Goal: Communication & Community: Answer question/provide support

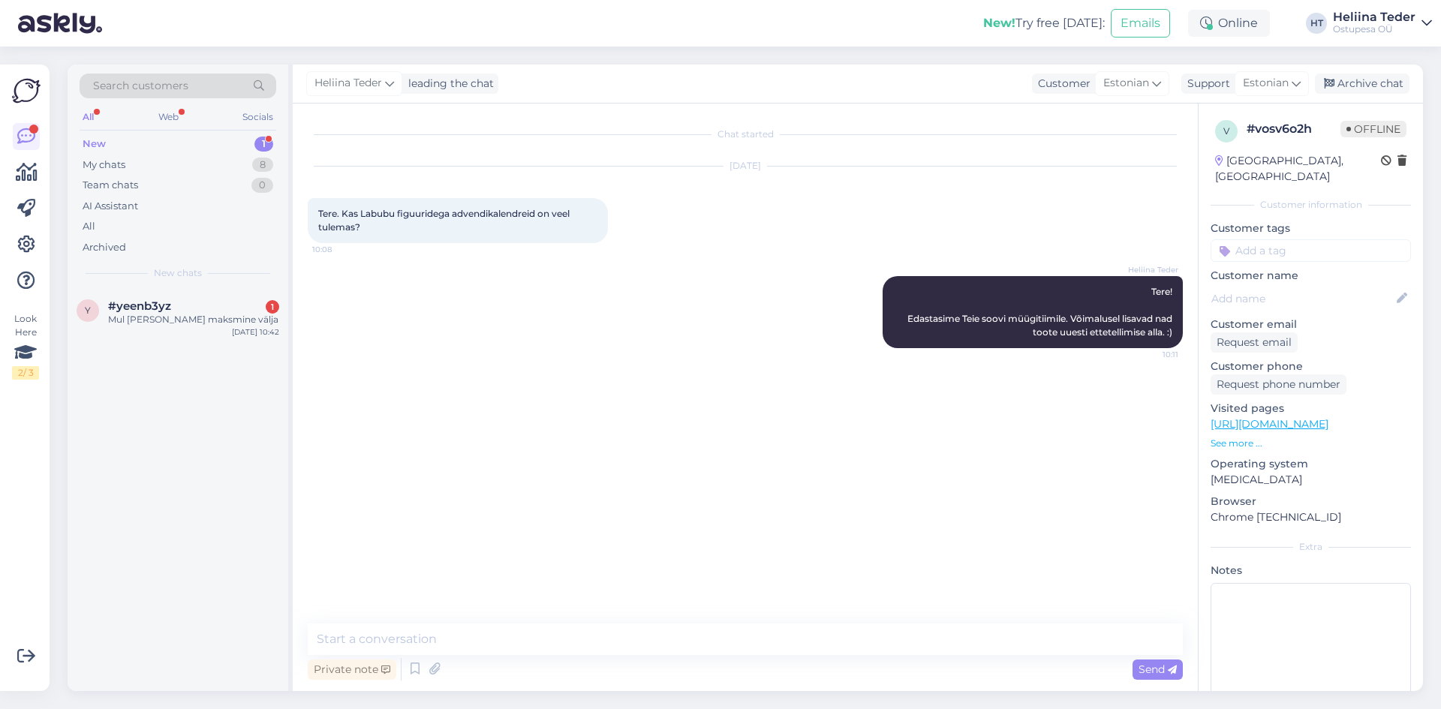
click at [146, 322] on div "Mul [PERSON_NAME] maksmine välja" at bounding box center [193, 320] width 171 height 14
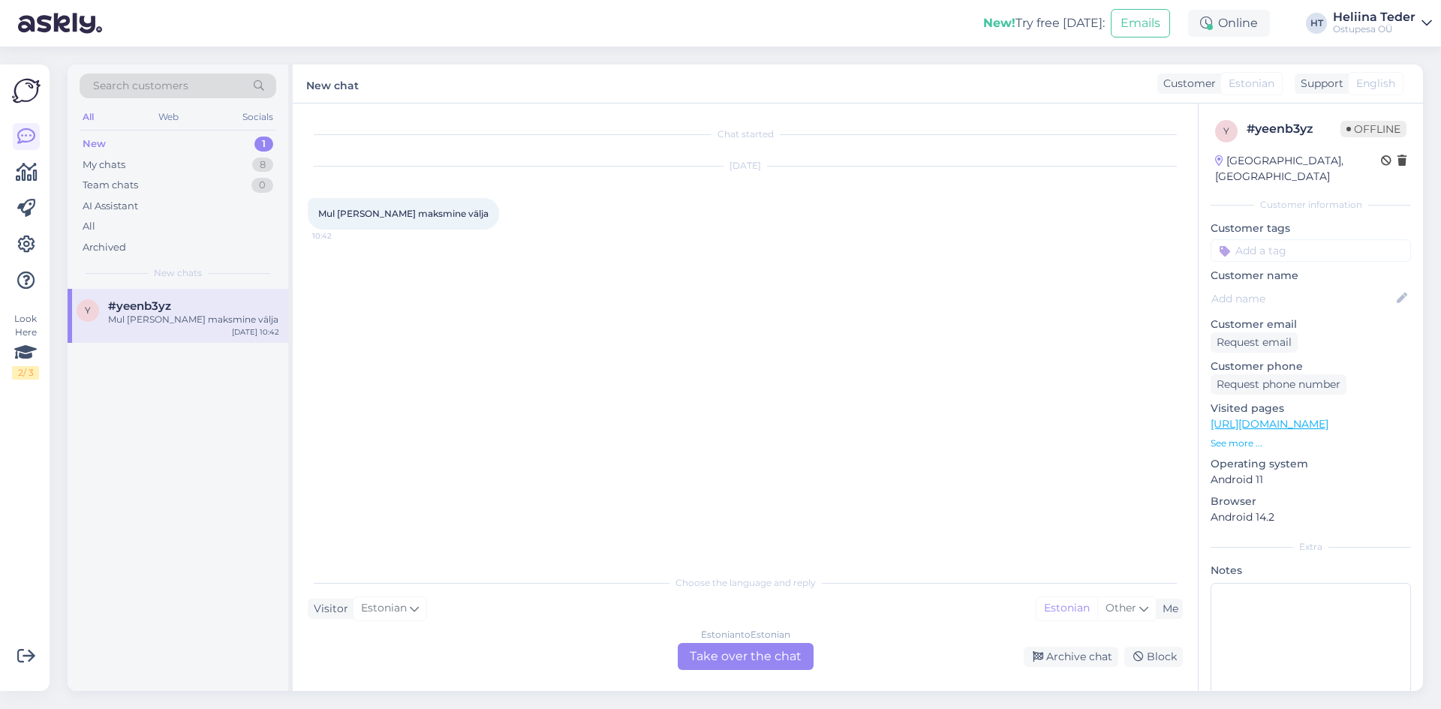
click at [749, 670] on div "Estonian to Estonian Take over the chat" at bounding box center [746, 656] width 136 height 27
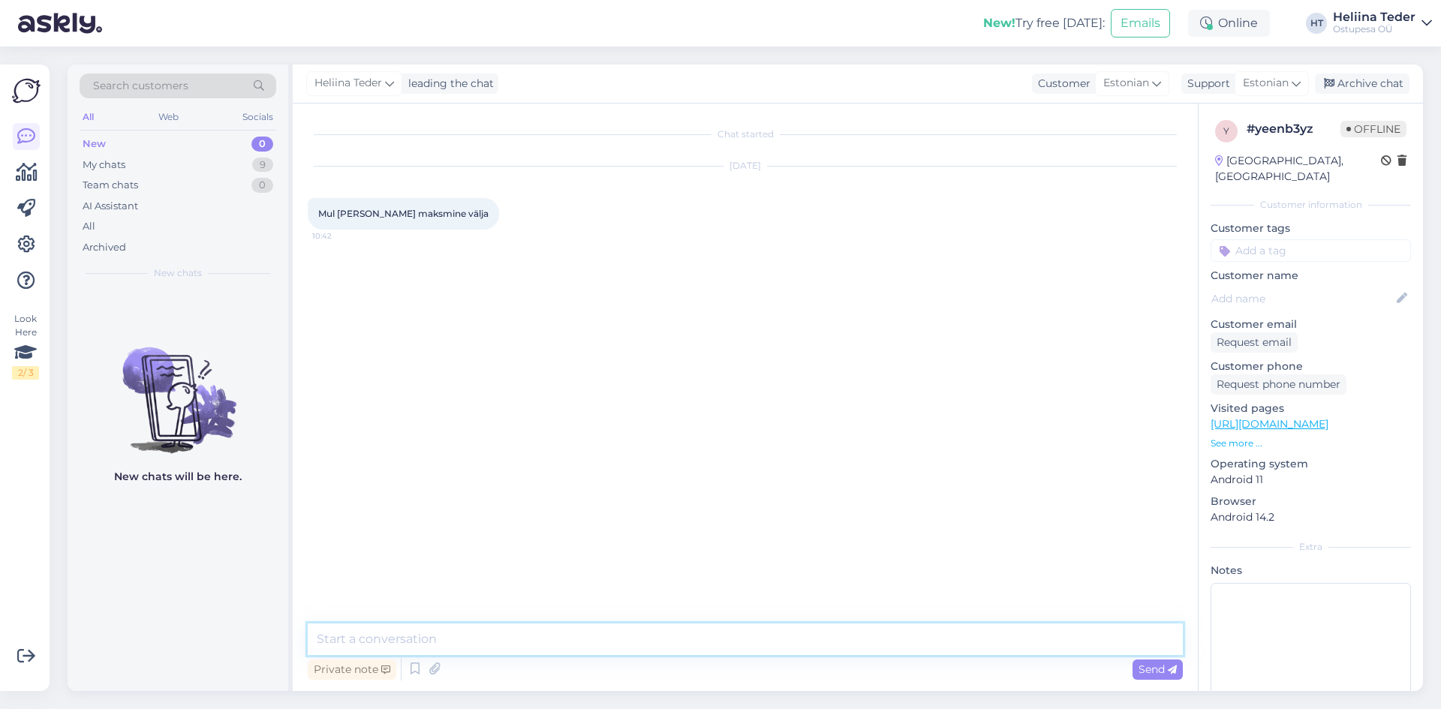
click at [640, 637] on textarea at bounding box center [745, 640] width 875 height 32
paste textarea "Lore! Ips Do sitam consecteturad, eli Sedd eiusmodte incididu utlab? Etdolor Ma…"
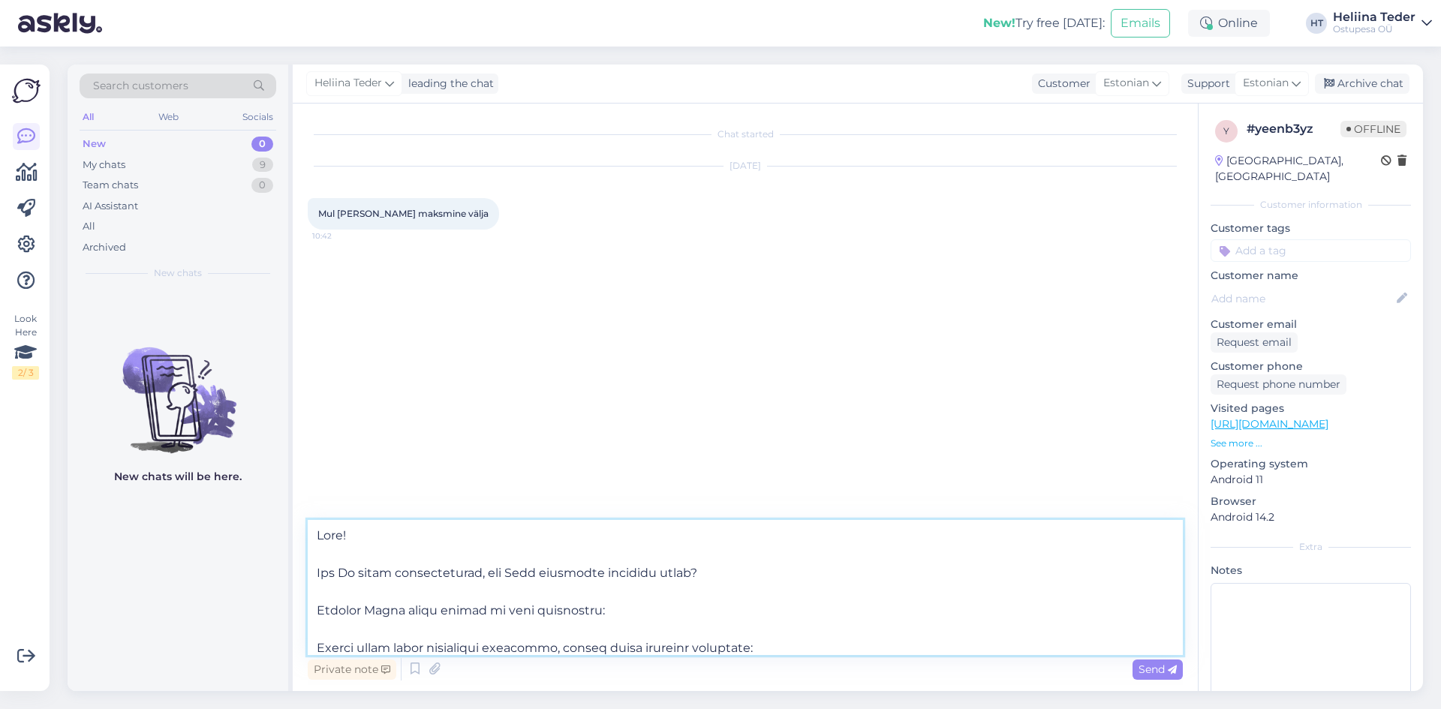
drag, startPoint x: 693, startPoint y: 580, endPoint x: 316, endPoint y: 579, distance: 376.9
click at [316, 579] on textarea at bounding box center [745, 587] width 875 height 135
click at [371, 582] on textarea at bounding box center [745, 587] width 875 height 135
drag, startPoint x: 552, startPoint y: 622, endPoint x: 322, endPoint y: 613, distance: 229.9
click at [322, 613] on textarea at bounding box center [745, 587] width 875 height 135
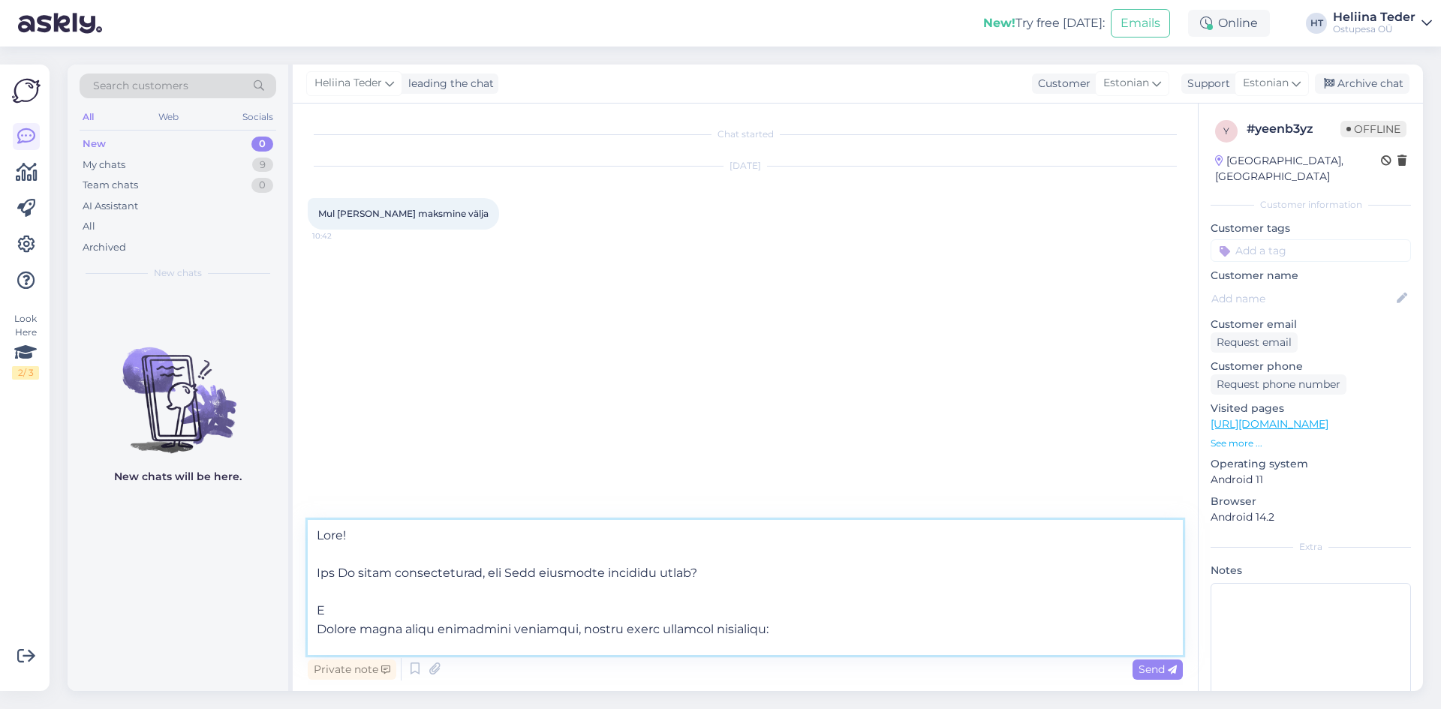
click at [321, 613] on textarea at bounding box center [745, 587] width 875 height 135
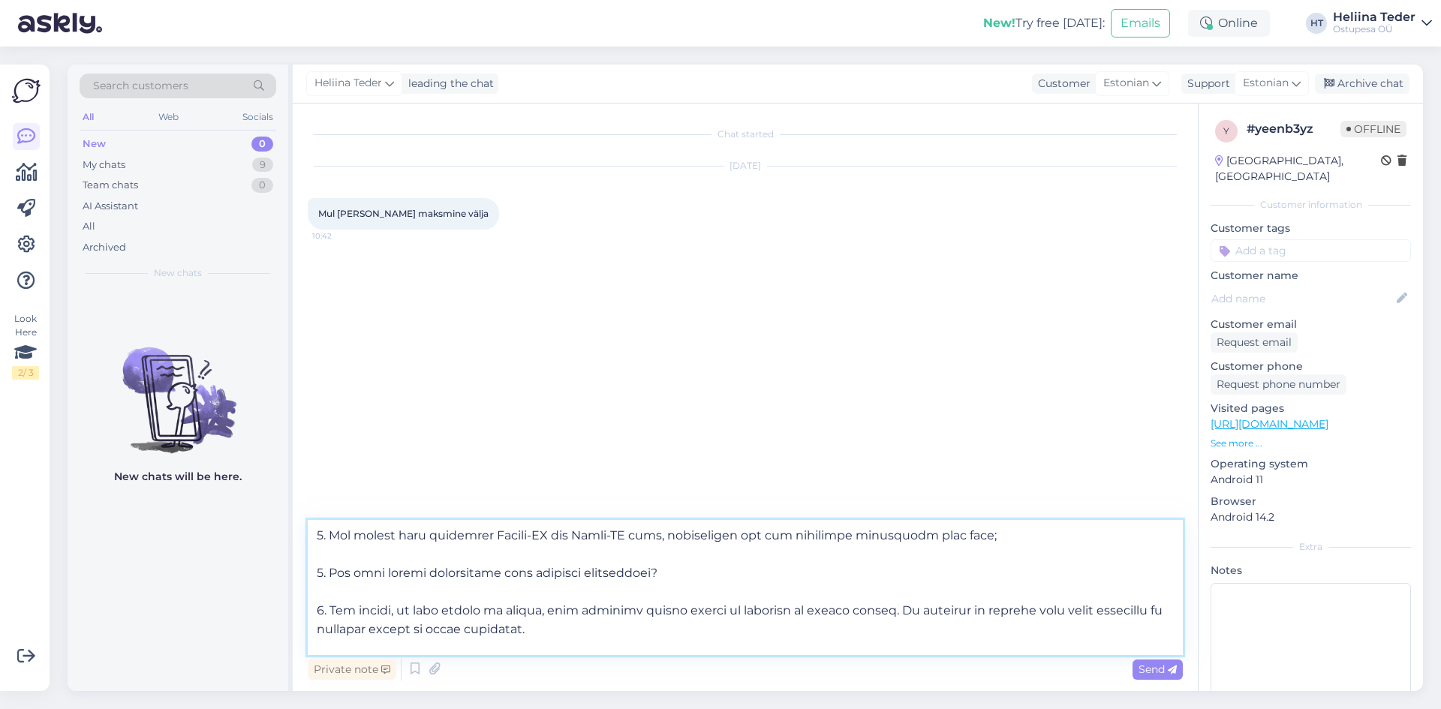
scroll to position [365, 0]
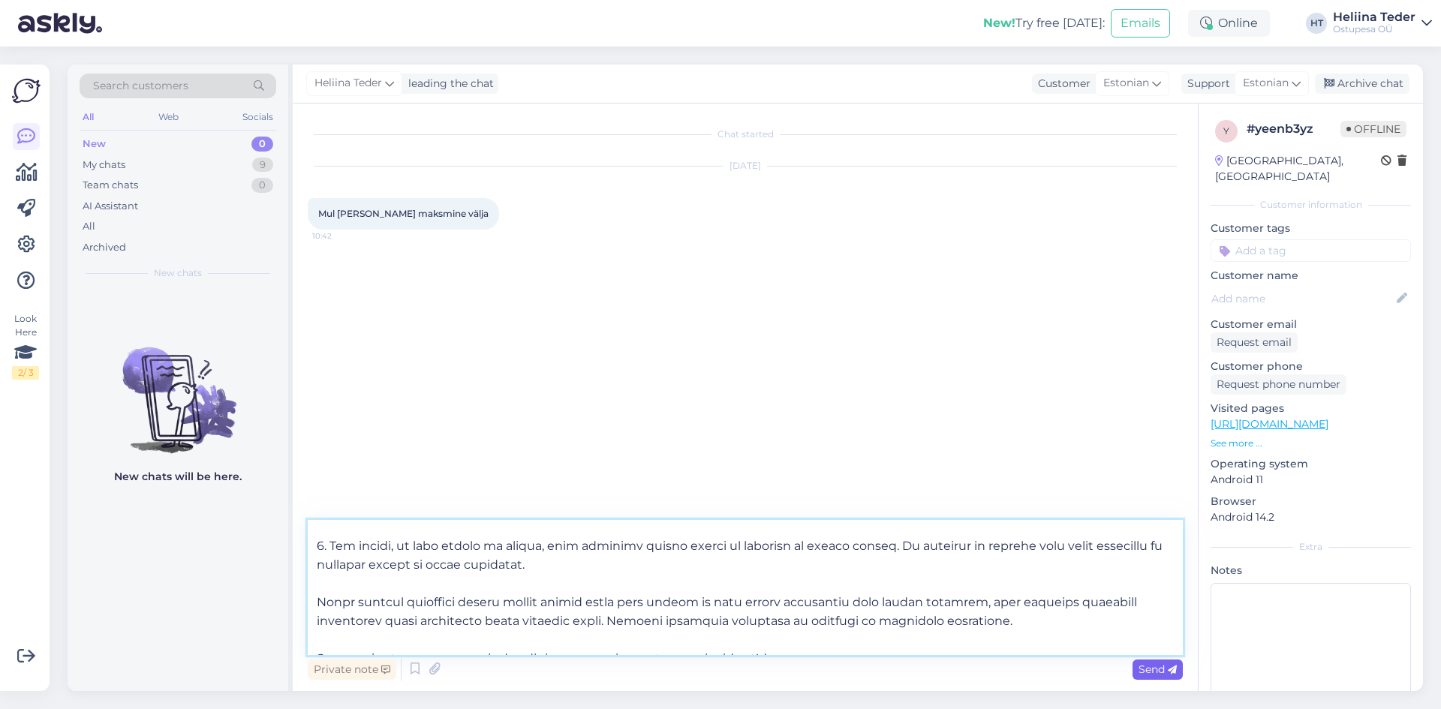
type textarea "Lore! Ips Do sitam consecteturad, eli Sedd eiusmodte incididu utlab? Etdolo mag…"
click at [1149, 672] on span "Send" at bounding box center [1158, 670] width 38 height 14
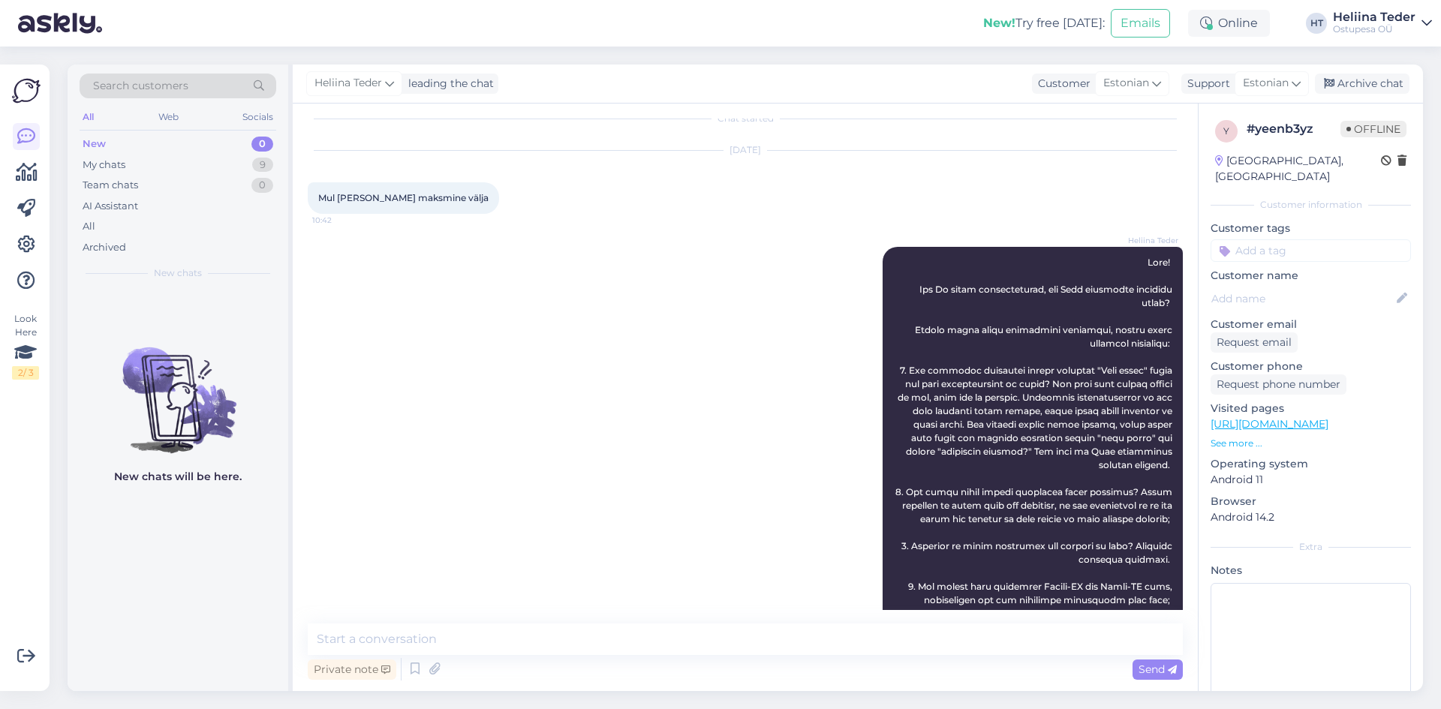
scroll to position [241, 0]
